Goal: Task Accomplishment & Management: Complete application form

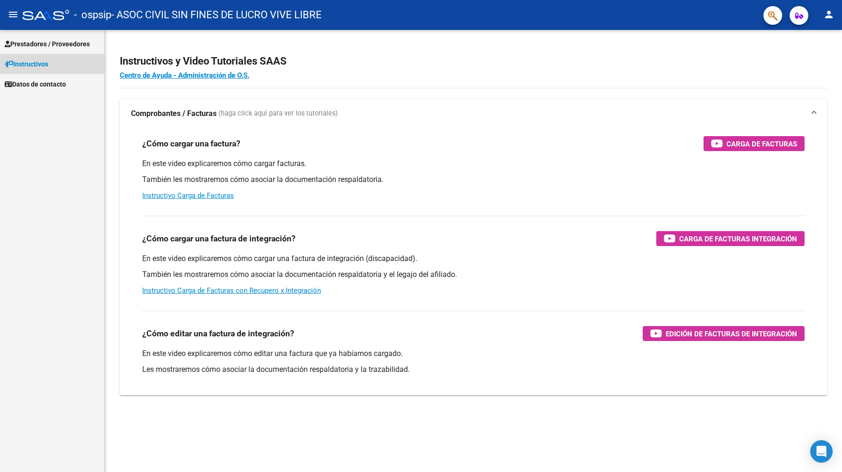
click at [46, 64] on span "Instructivos" at bounding box center [27, 64] width 44 height 10
click at [45, 42] on span "Prestadores / Proveedores" at bounding box center [47, 44] width 85 height 10
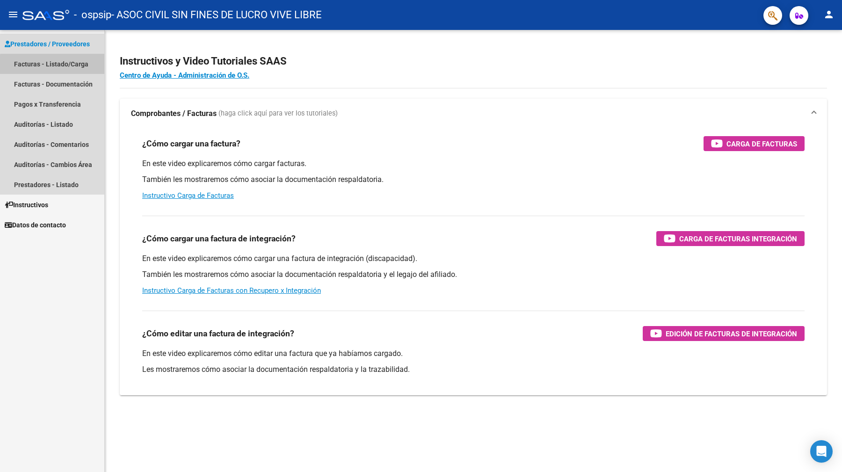
click at [76, 66] on link "Facturas - Listado/Carga" at bounding box center [52, 64] width 104 height 20
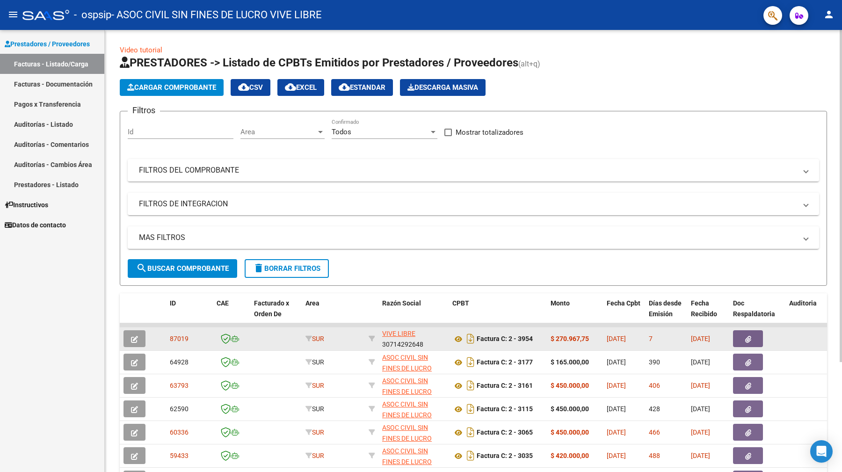
scroll to position [22, 0]
click at [748, 339] on icon "button" at bounding box center [748, 339] width 6 height 7
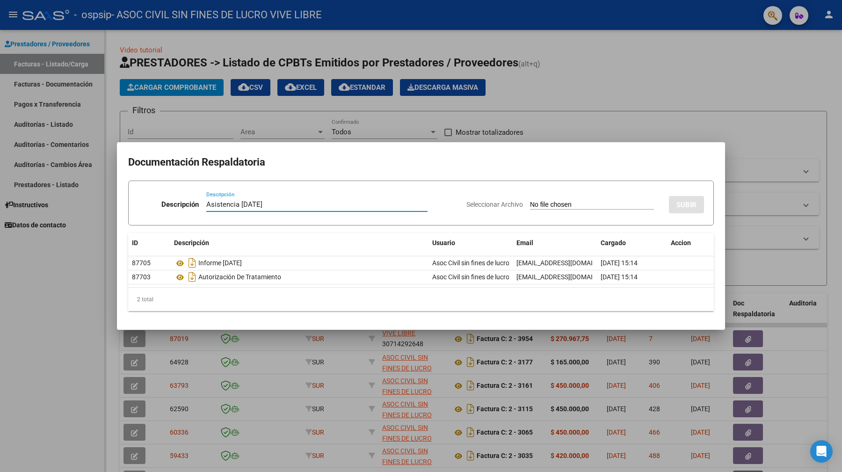
type input "Asistencia [DATE]"
click at [566, 204] on input "Seleccionar Archivo" at bounding box center [592, 205] width 124 height 9
type input "C:\fakepath\Adobe Scan [DATE].pdf"
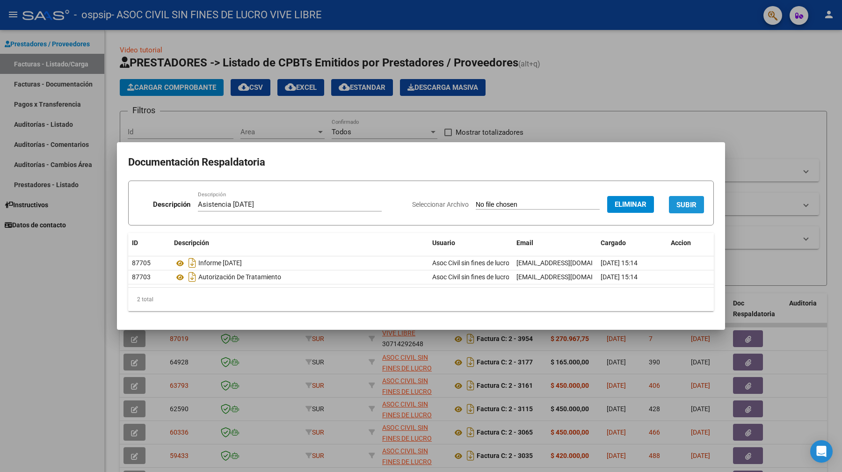
click at [687, 205] on span "SUBIR" at bounding box center [686, 205] width 20 height 8
